Goal: Go to known website: Access a specific website the user already knows

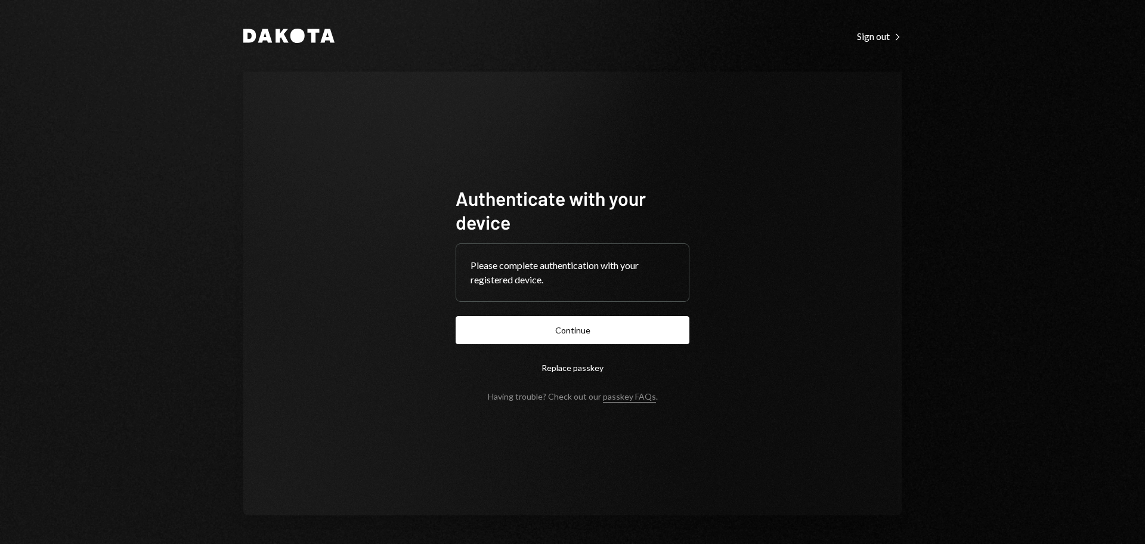
click at [612, 349] on form "Authenticate with your device Please complete authentication with your register…" at bounding box center [573, 293] width 234 height 215
click at [597, 321] on button "Continue" at bounding box center [573, 330] width 234 height 28
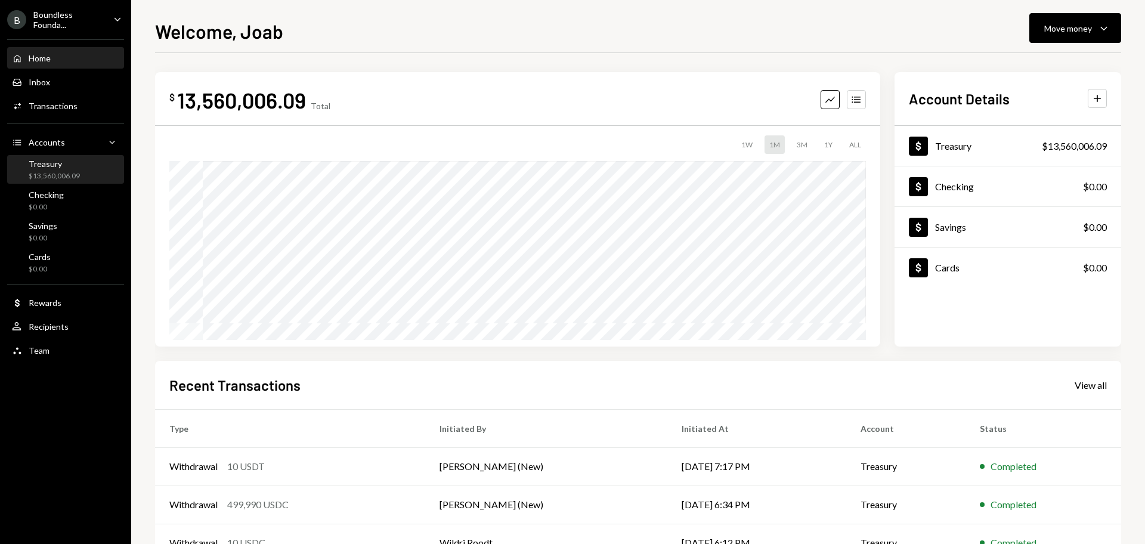
click at [50, 160] on div "Treasury" at bounding box center [54, 164] width 51 height 10
